Goal: Transaction & Acquisition: Book appointment/travel/reservation

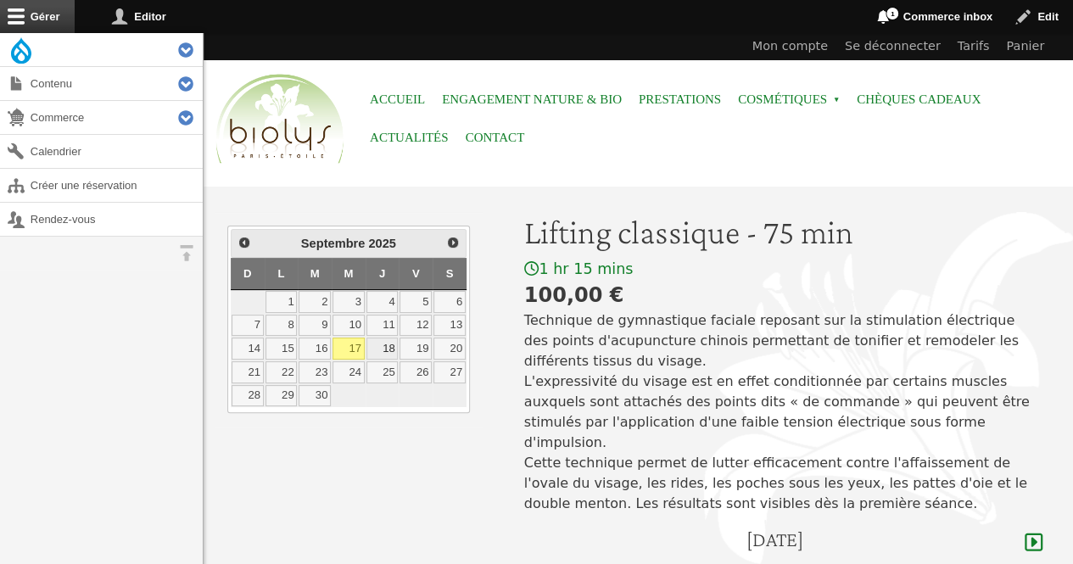
click at [382, 343] on link "18" at bounding box center [382, 349] width 32 height 22
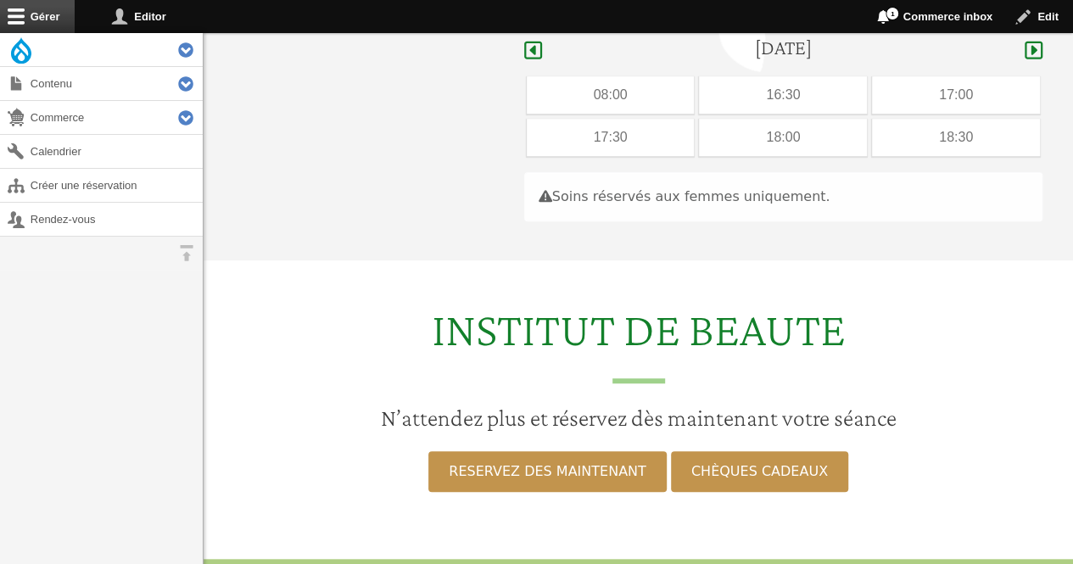
scroll to position [506, 0]
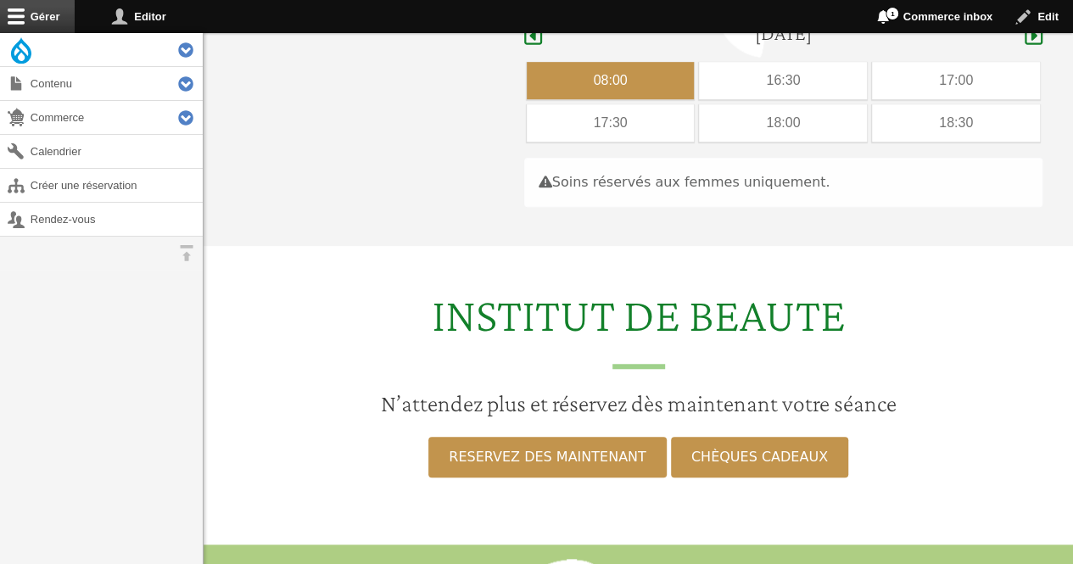
click at [577, 62] on div "08:00" at bounding box center [611, 80] width 168 height 37
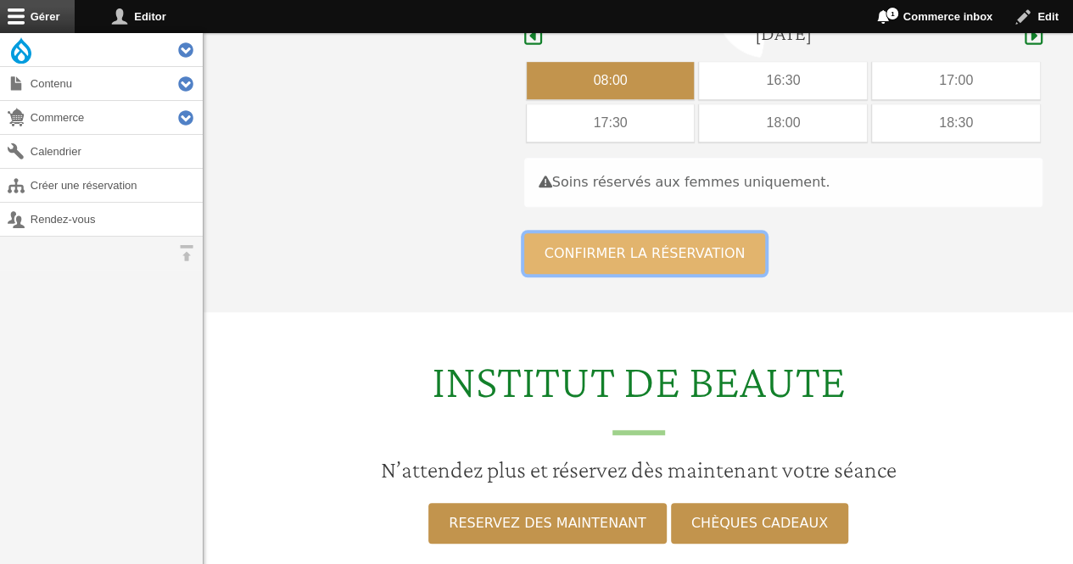
click at [556, 237] on button "Confirmer la réservation" at bounding box center [645, 253] width 242 height 41
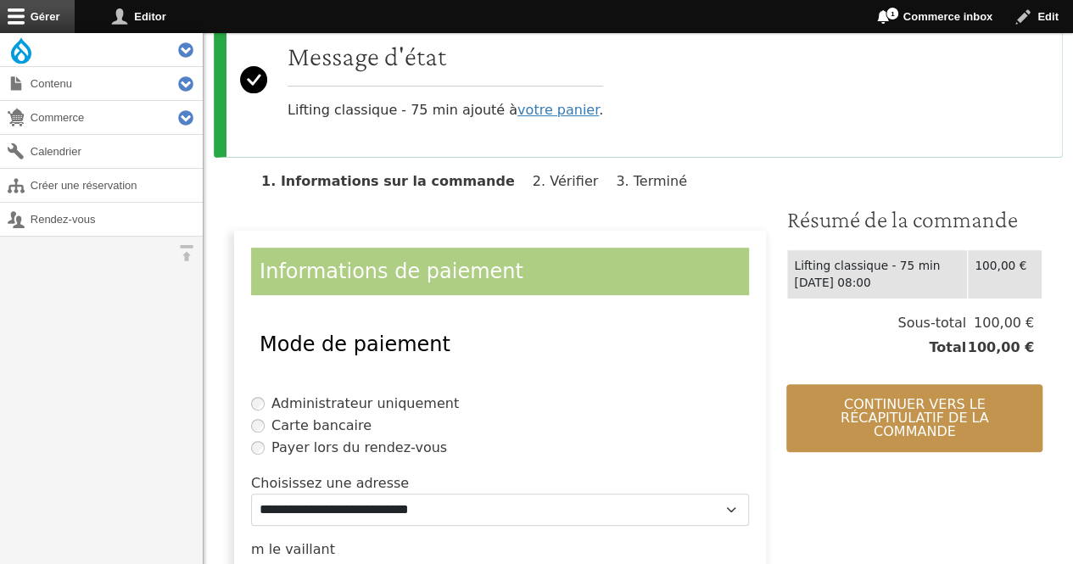
scroll to position [232, 0]
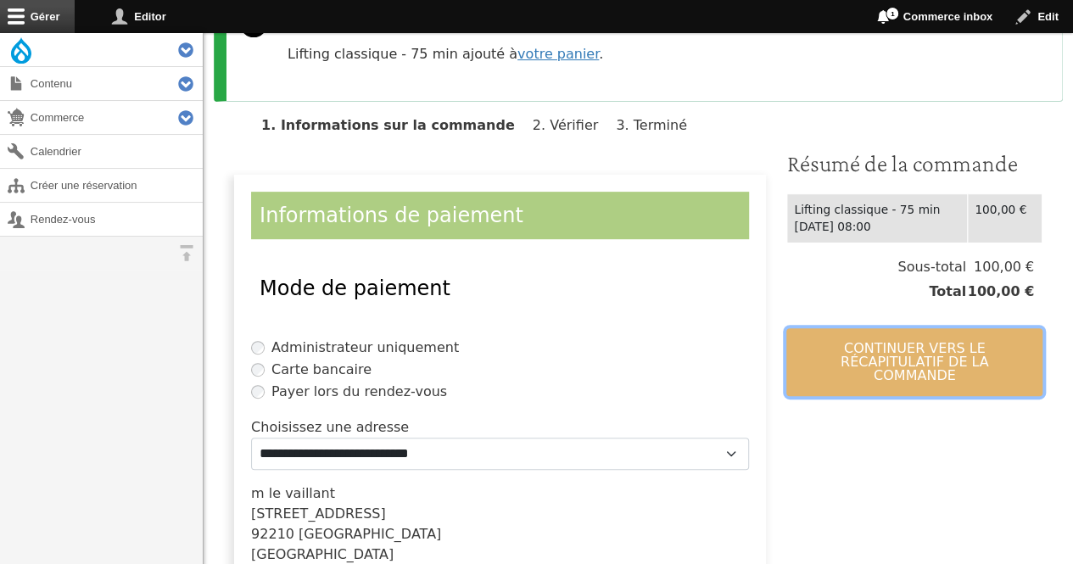
click at [895, 354] on button "Continuer vers le récapitulatif de la commande" at bounding box center [914, 362] width 256 height 68
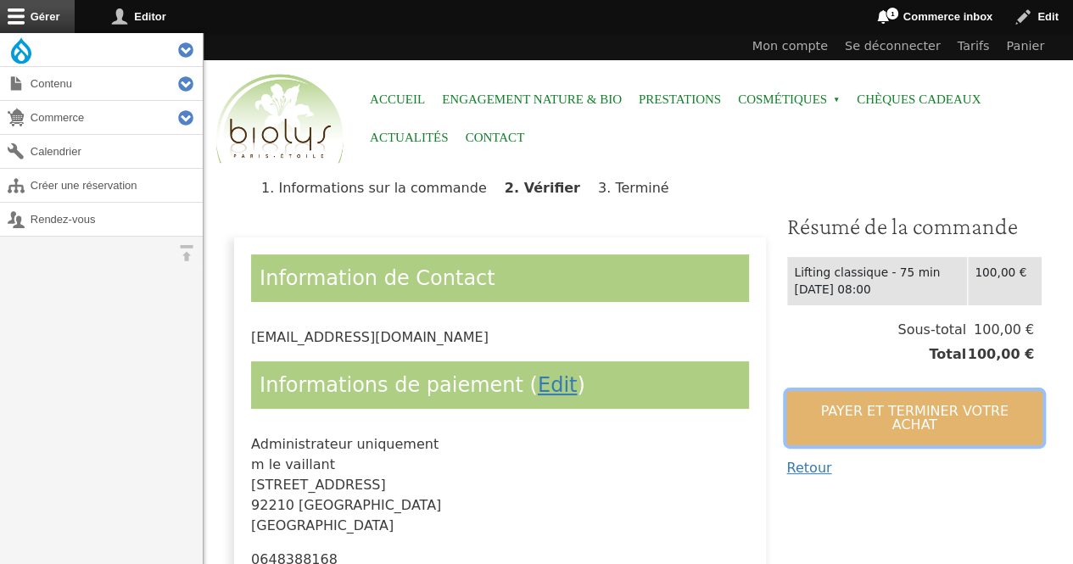
click at [854, 420] on button "Payer et terminer votre achat" at bounding box center [914, 418] width 256 height 54
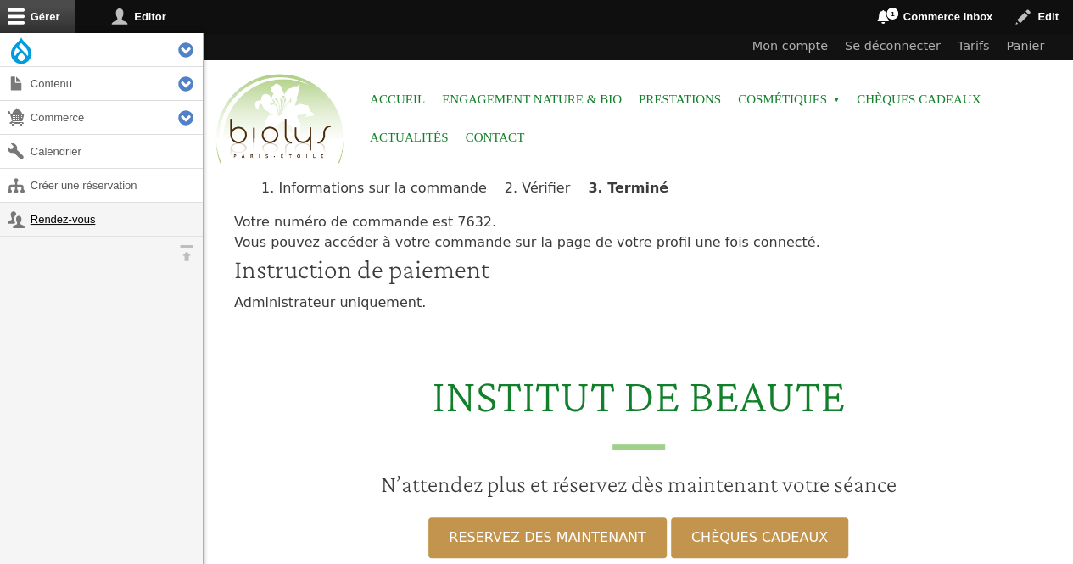
click at [46, 226] on link "Rendez-vous" at bounding box center [101, 219] width 203 height 33
